Goal: Use online tool/utility: Utilize a website feature to perform a specific function

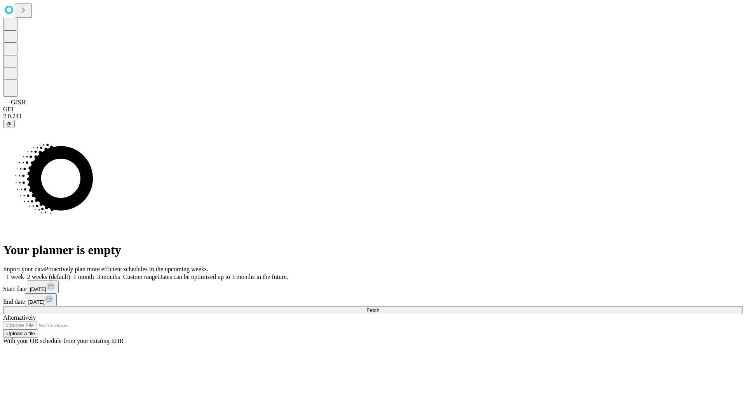
click at [379, 308] on span "Fetch" at bounding box center [372, 311] width 13 height 6
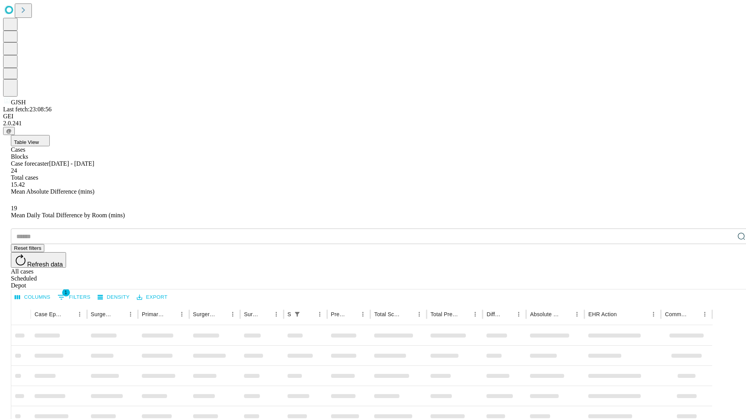
click at [39, 139] on span "Table View" at bounding box center [26, 142] width 25 height 6
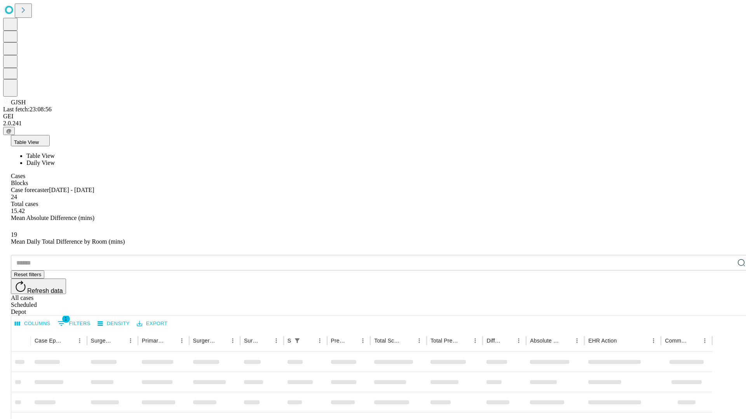
click at [55, 160] on span "Daily View" at bounding box center [40, 163] width 28 height 7
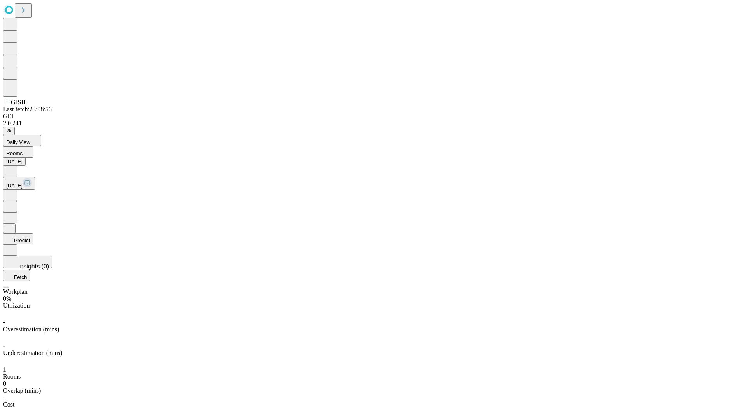
click at [33, 233] on button "Predict" at bounding box center [18, 238] width 30 height 11
